Goal: Task Accomplishment & Management: Manage account settings

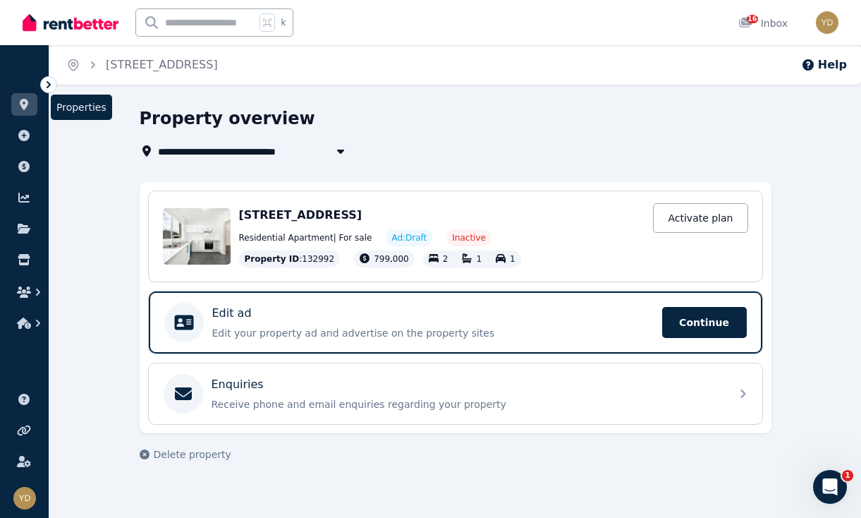
click at [25, 102] on icon at bounding box center [24, 104] width 14 height 11
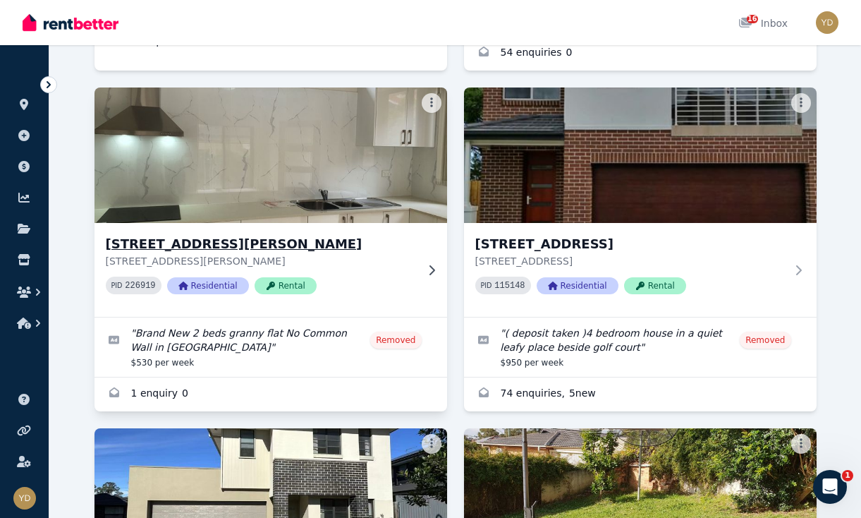
scroll to position [430, 0]
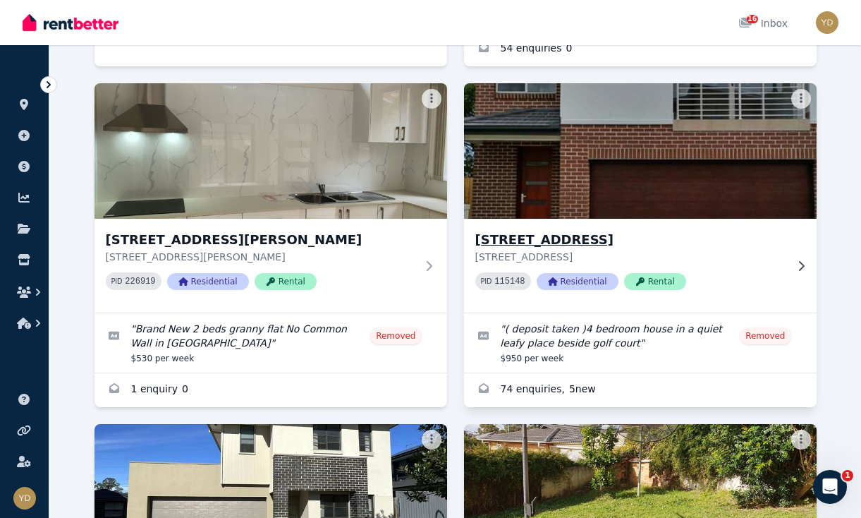
click at [803, 260] on icon at bounding box center [802, 265] width 6 height 10
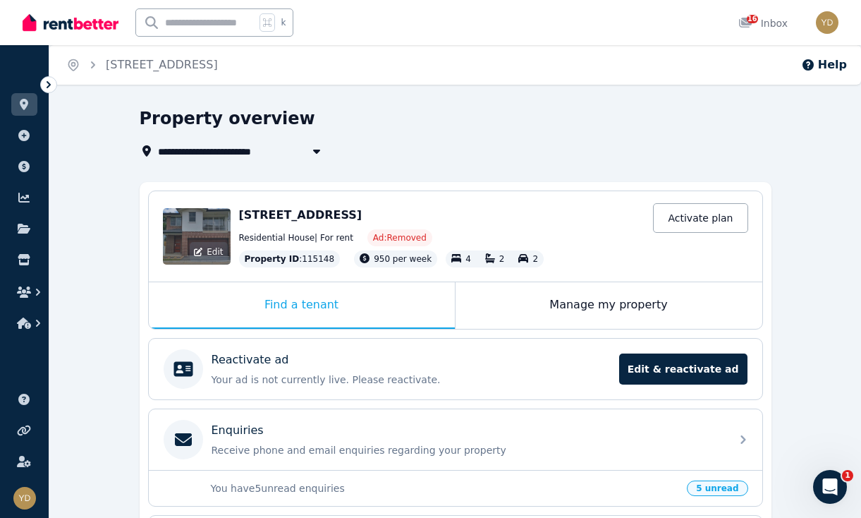
click at [194, 241] on div "Edit" at bounding box center [197, 236] width 68 height 56
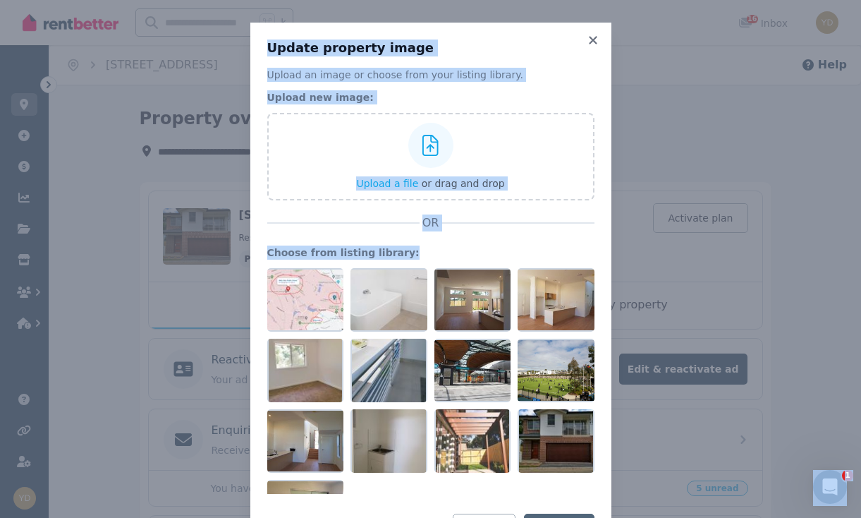
drag, startPoint x: 478, startPoint y: 302, endPoint x: 74, endPoint y: 610, distance: 507.9
click at [456, 310] on div at bounding box center [473, 299] width 77 height 63
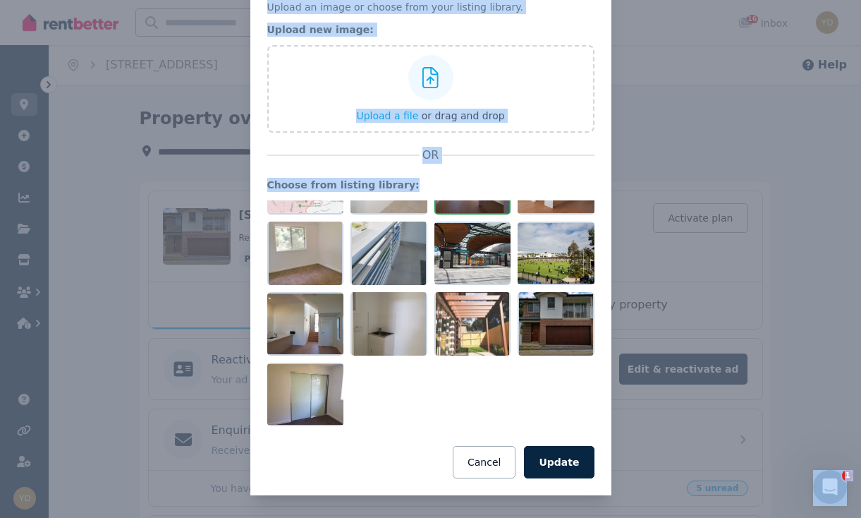
scroll to position [68, 0]
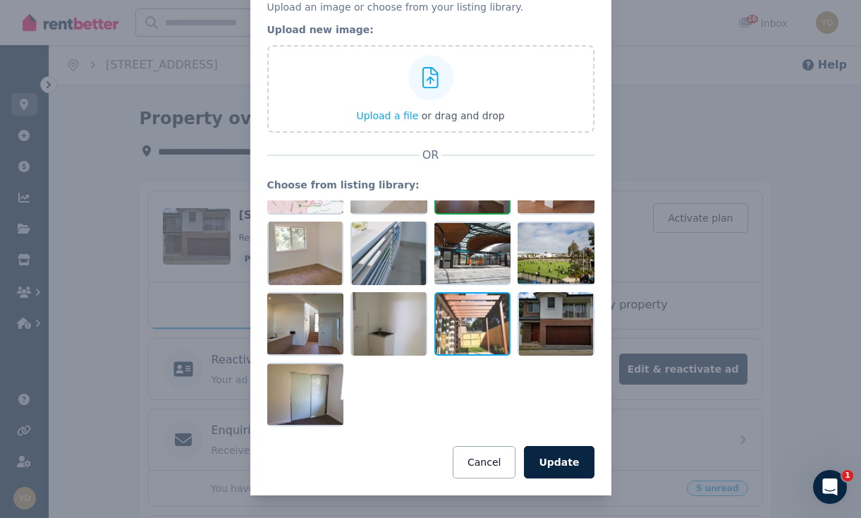
click at [474, 329] on div at bounding box center [473, 323] width 77 height 63
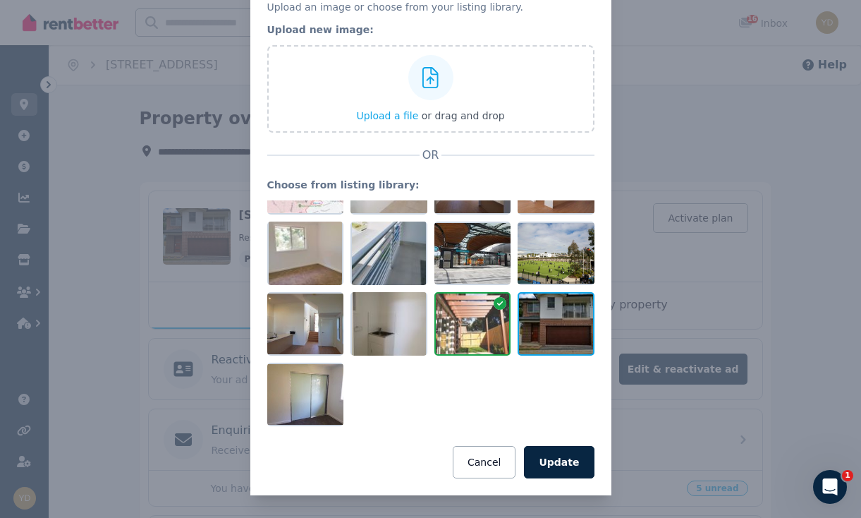
click at [579, 304] on div at bounding box center [556, 323] width 77 height 63
click at [496, 301] on div at bounding box center [473, 323] width 77 height 63
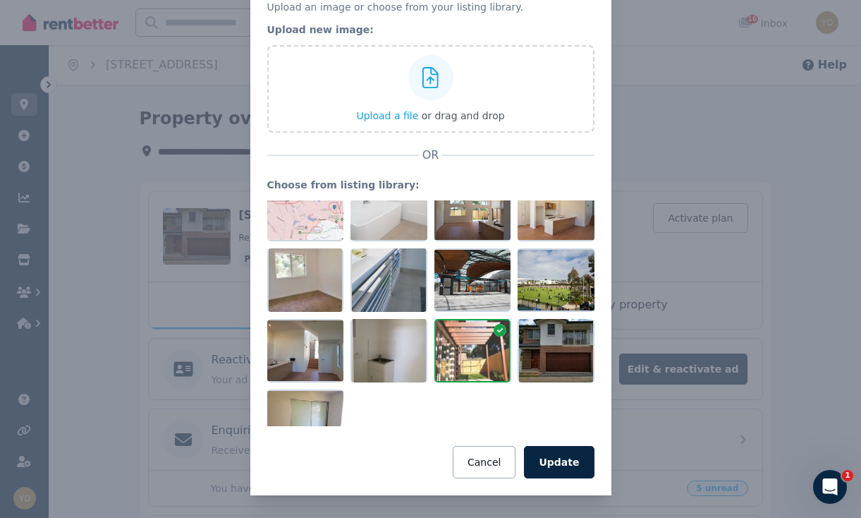
scroll to position [17, 0]
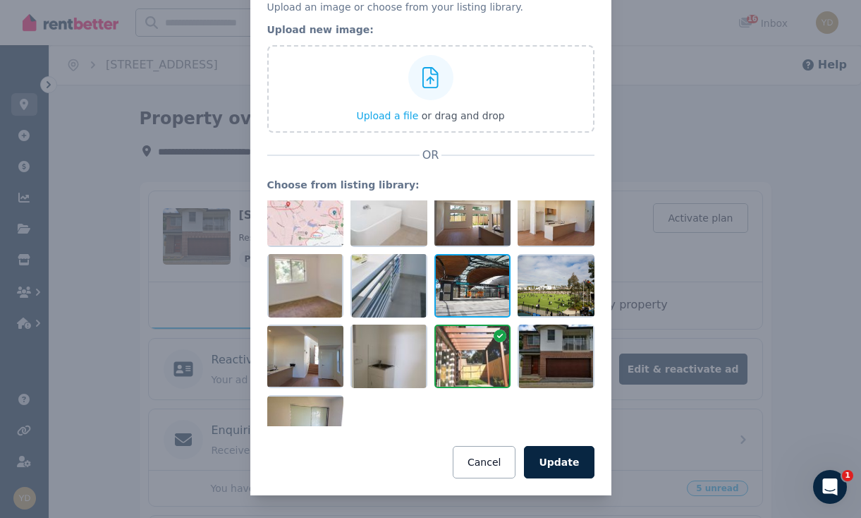
click at [488, 281] on div at bounding box center [473, 285] width 77 height 63
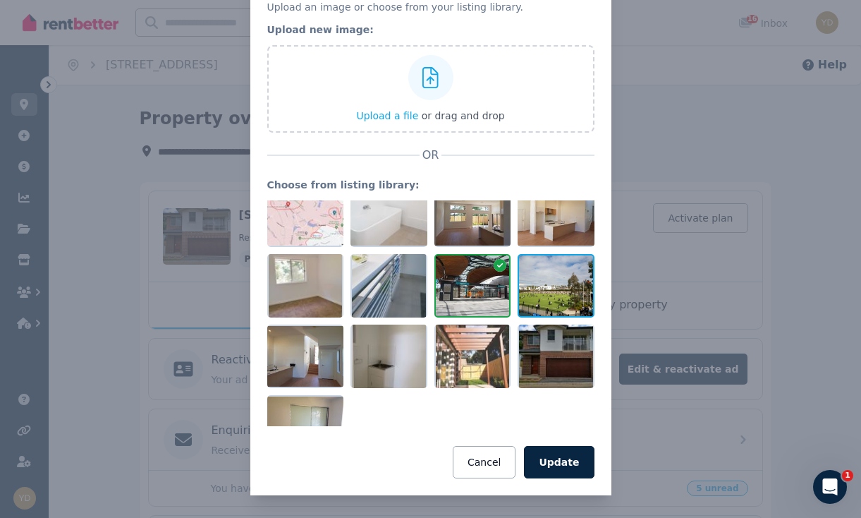
click at [564, 272] on div at bounding box center [556, 285] width 77 height 63
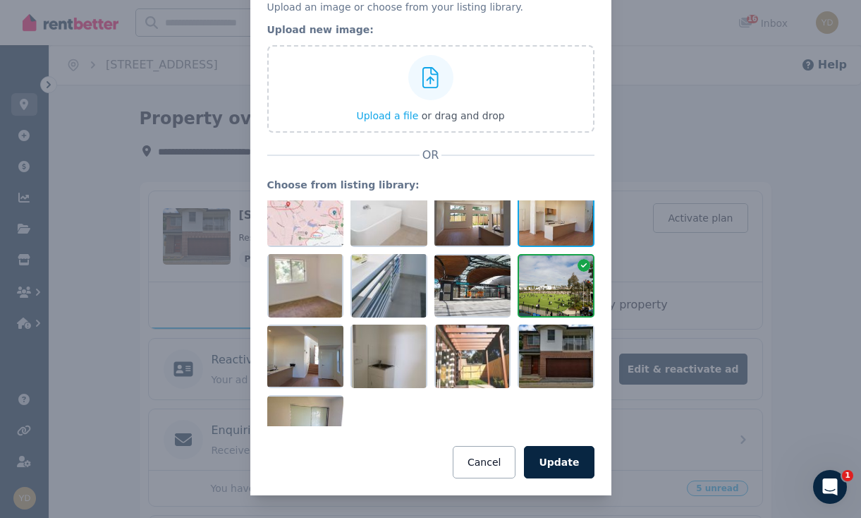
click at [549, 226] on div at bounding box center [556, 214] width 77 height 63
click at [466, 218] on div at bounding box center [473, 214] width 77 height 63
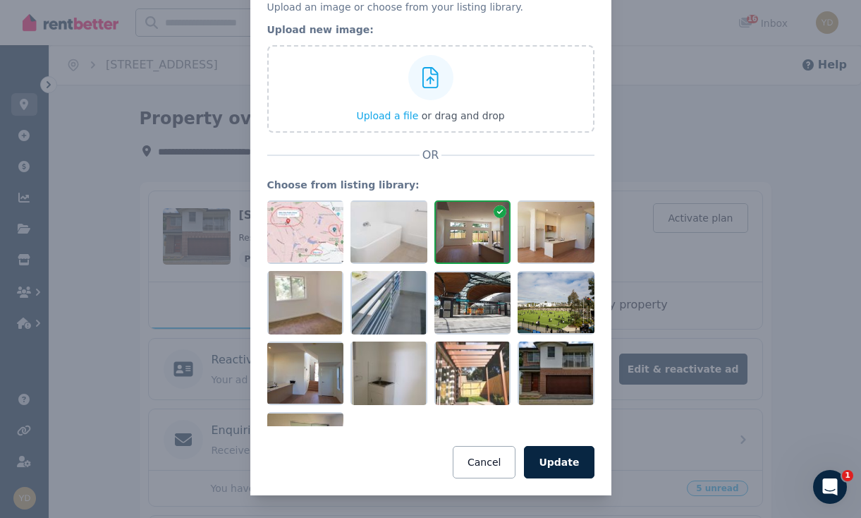
scroll to position [68, 0]
click at [550, 391] on div at bounding box center [556, 372] width 77 height 63
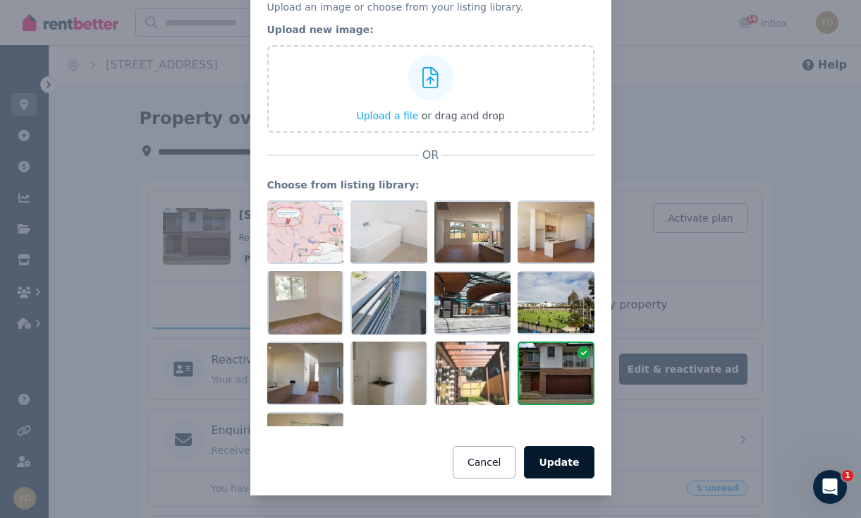
click at [563, 454] on button "Update" at bounding box center [559, 462] width 70 height 32
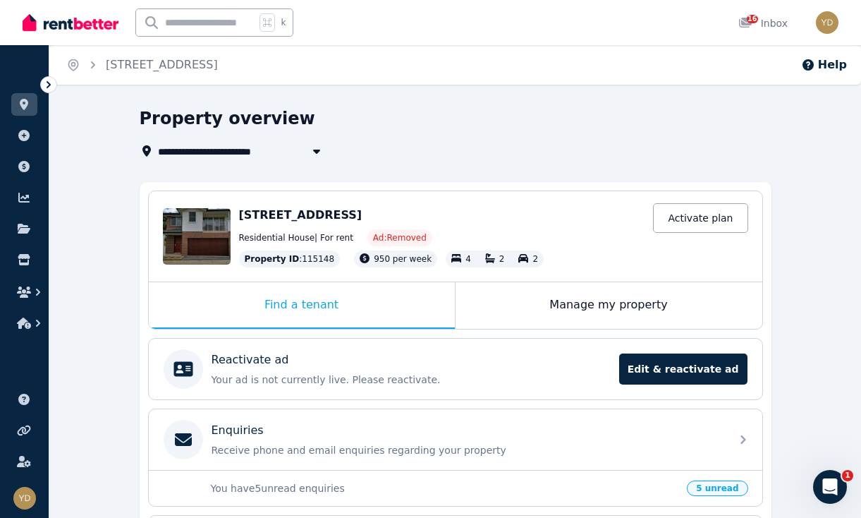
click at [159, 229] on div "Edit [STREET_ADDRESS] Activate plan Residential House | For rent Ad: Removed Pr…" at bounding box center [456, 236] width 614 height 90
click at [183, 229] on div "Edit" at bounding box center [197, 236] width 68 height 56
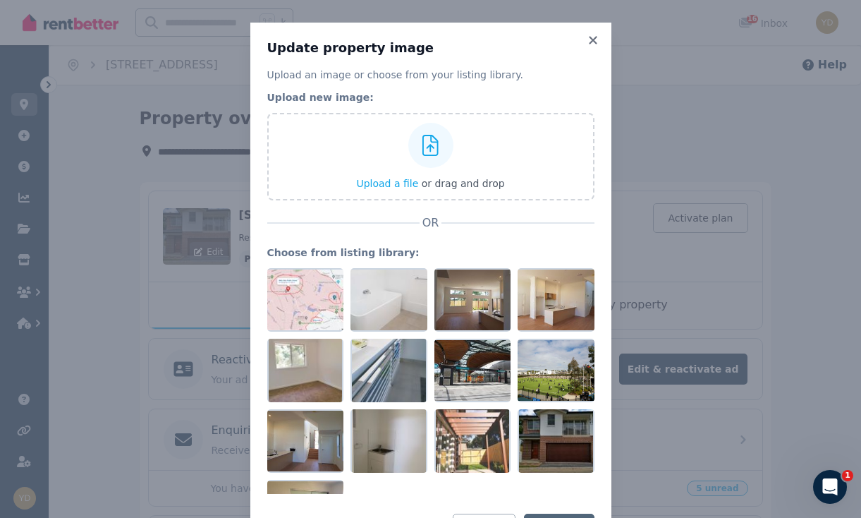
click at [183, 229] on div "Update property image Upload an image or choose from your listing library. Uplo…" at bounding box center [430, 293] width 861 height 586
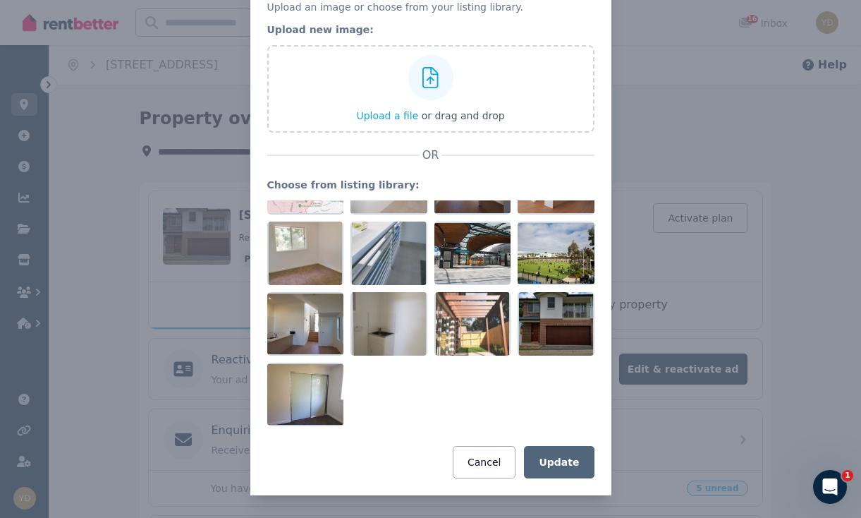
scroll to position [49, 0]
click at [759, 243] on div "Update property image Upload an image or choose from your listing library. Uplo…" at bounding box center [430, 225] width 861 height 586
click at [742, 257] on div "Update property image Upload an image or choose from your listing library. Uplo…" at bounding box center [430, 225] width 861 height 586
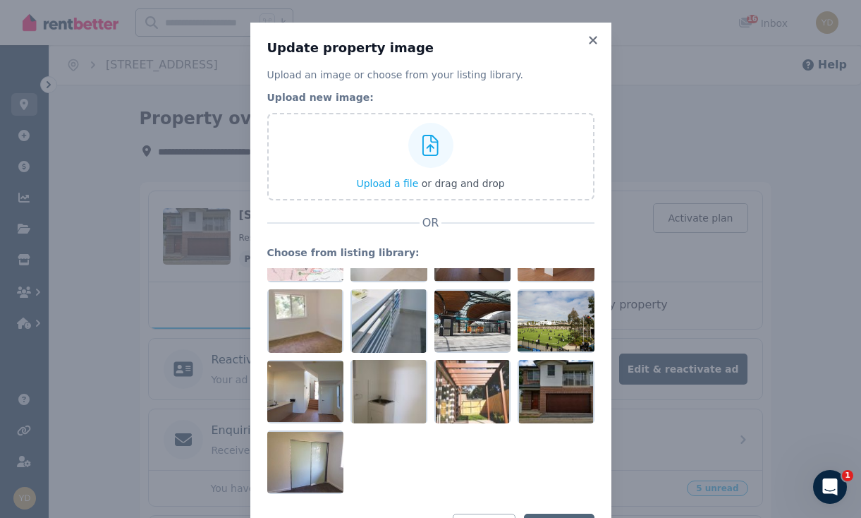
scroll to position [0, 0]
click at [590, 38] on icon at bounding box center [593, 40] width 8 height 8
